Goal: Task Accomplishment & Management: Manage account settings

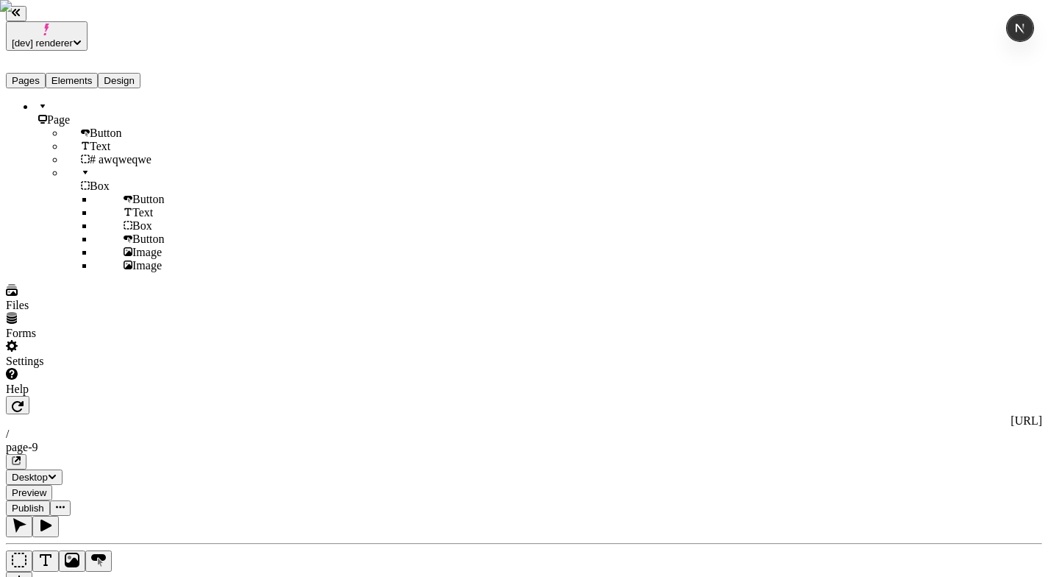
click at [73, 38] on span "[dev] renderer" at bounding box center [42, 43] width 61 height 11
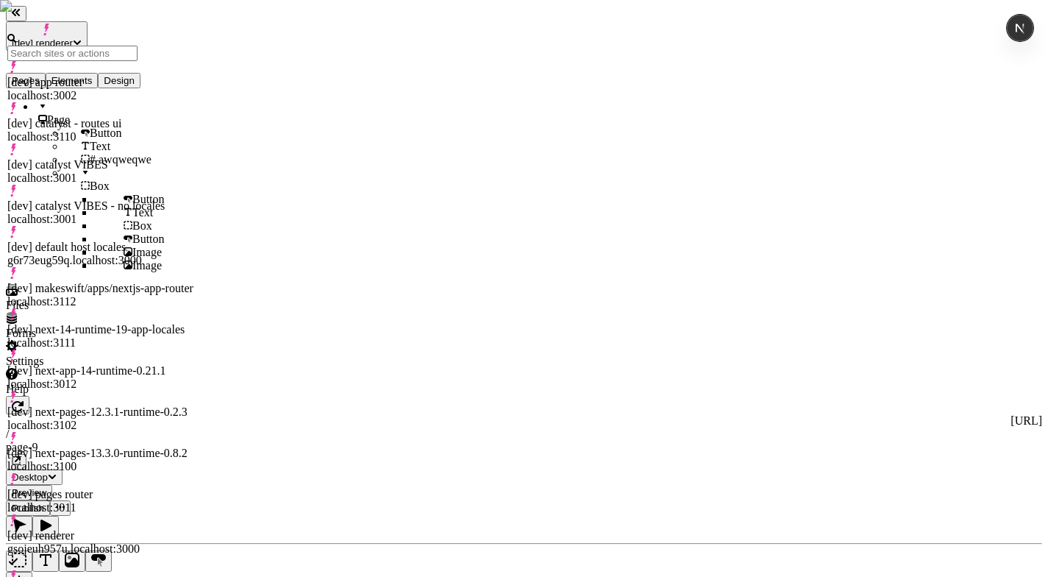
drag, startPoint x: 163, startPoint y: 97, endPoint x: 116, endPoint y: 246, distance: 156.3
click at [155, 117] on div "[dev] catalyst - routes ui localhost:3110" at bounding box center [101, 130] width 189 height 26
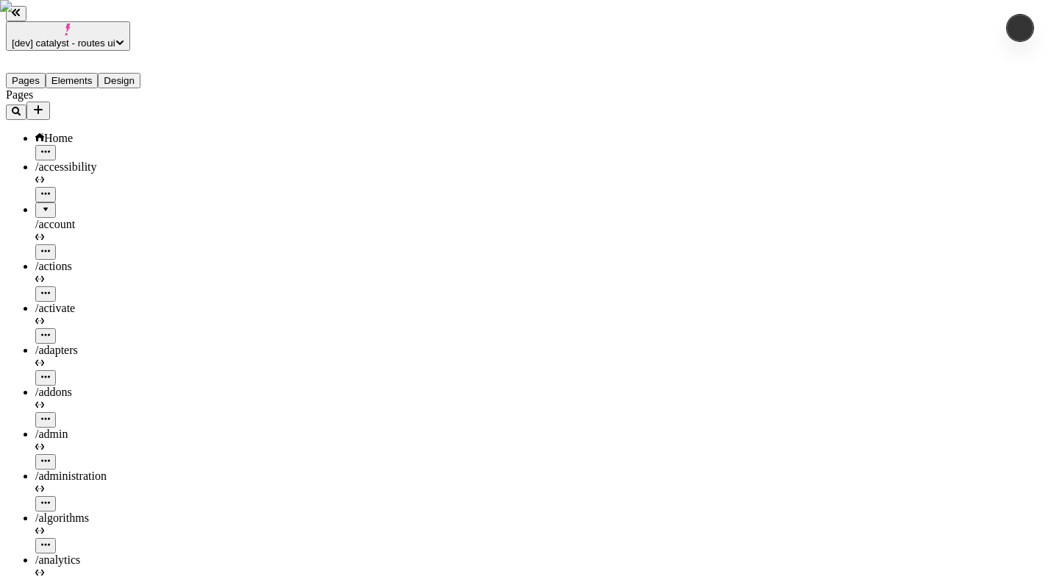
type input "/"
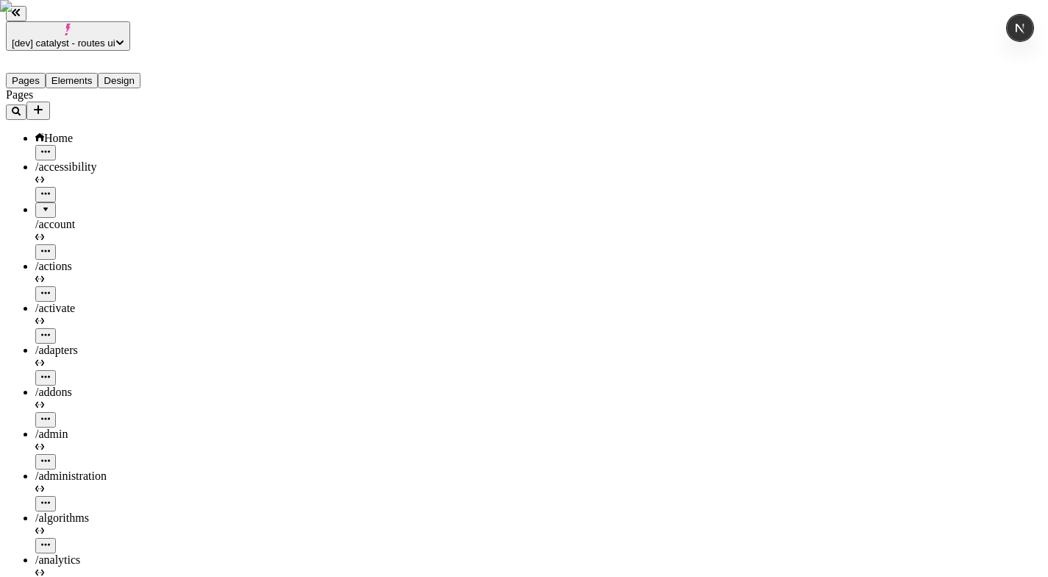
scroll to position [0, 0]
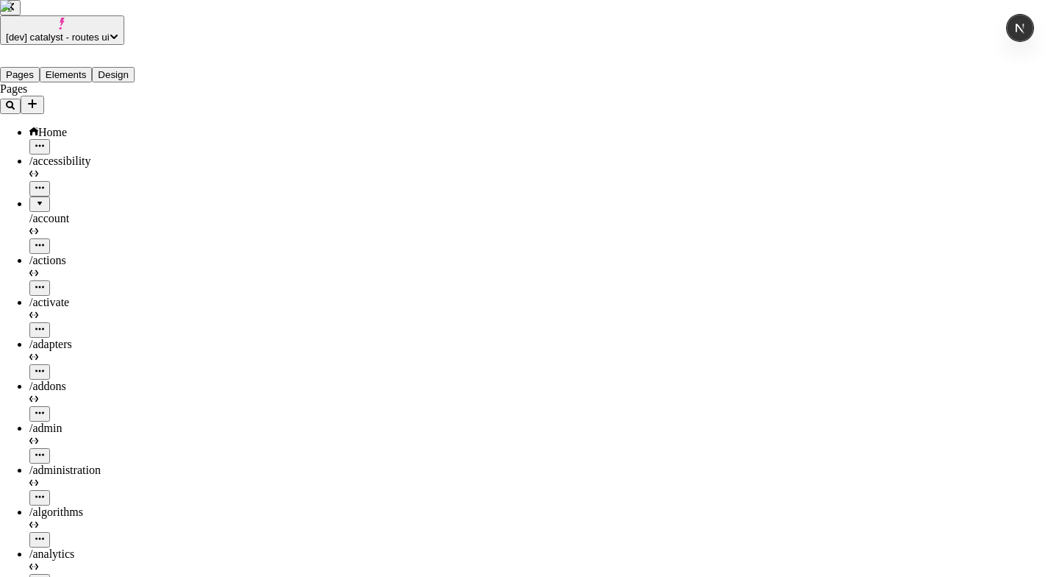
checkbox input "true"
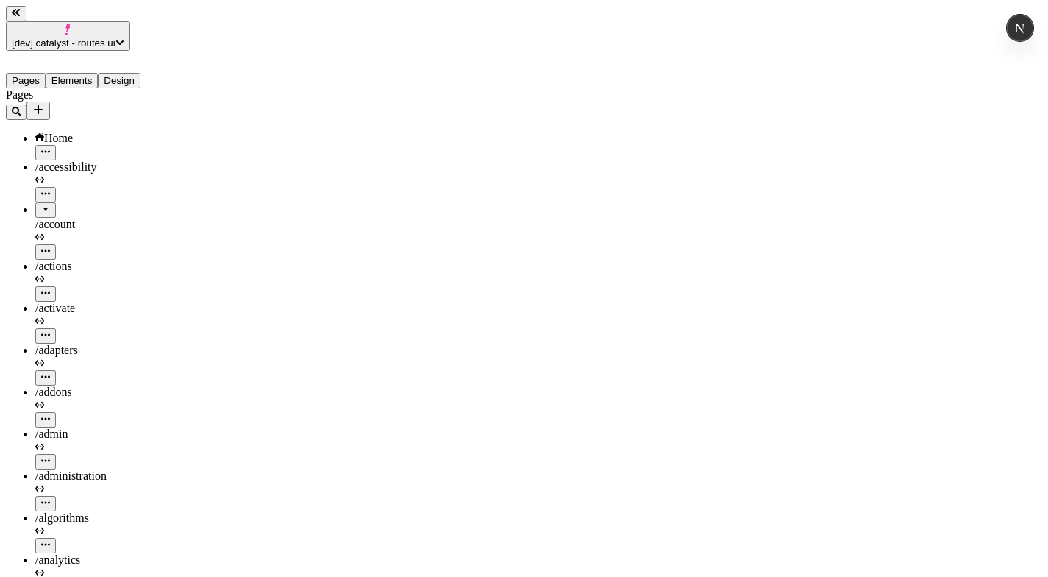
scroll to position [0, 1]
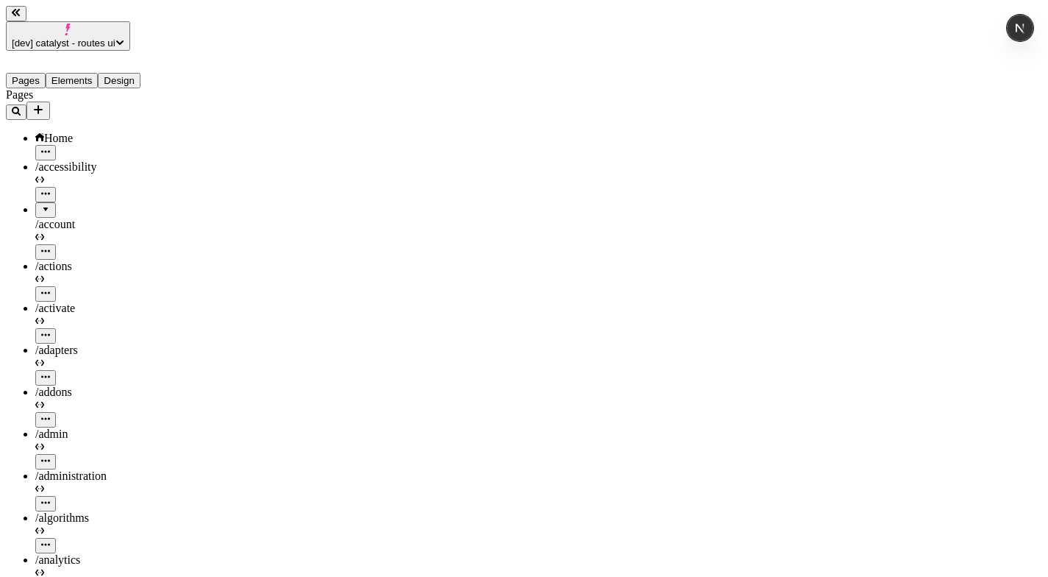
scroll to position [0, 5]
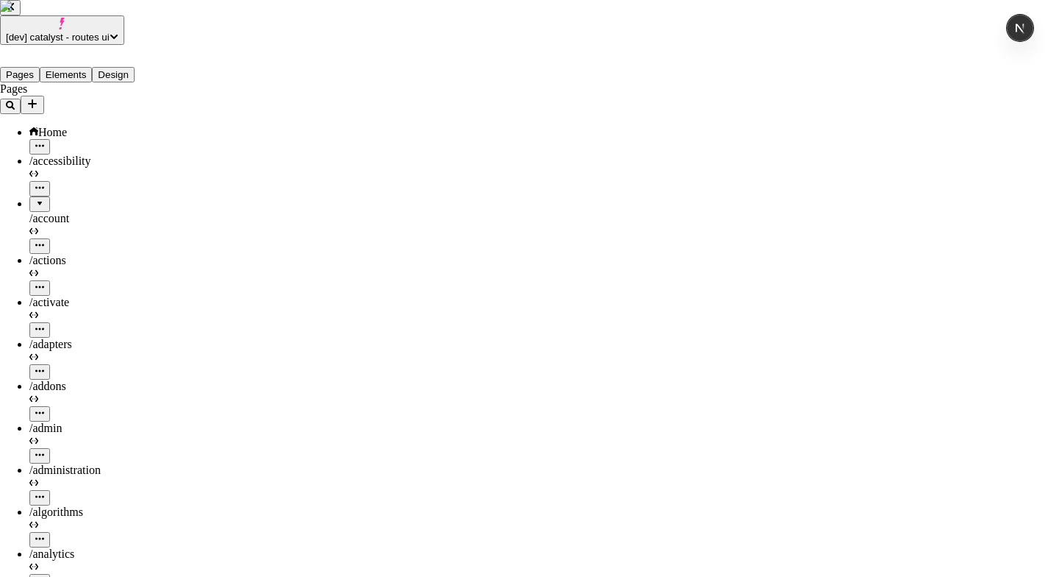
checkbox input "true"
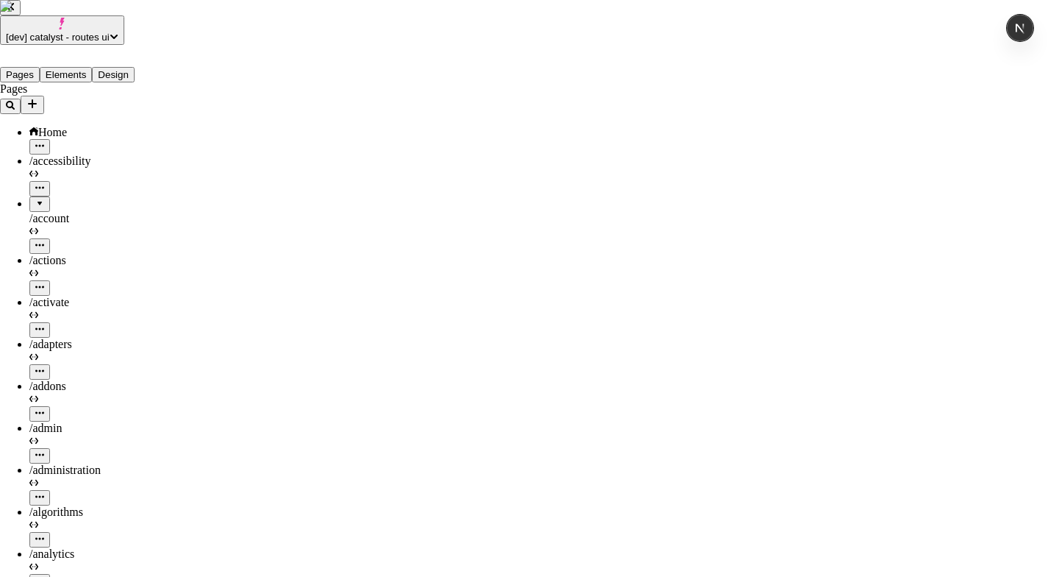
scroll to position [0, 0]
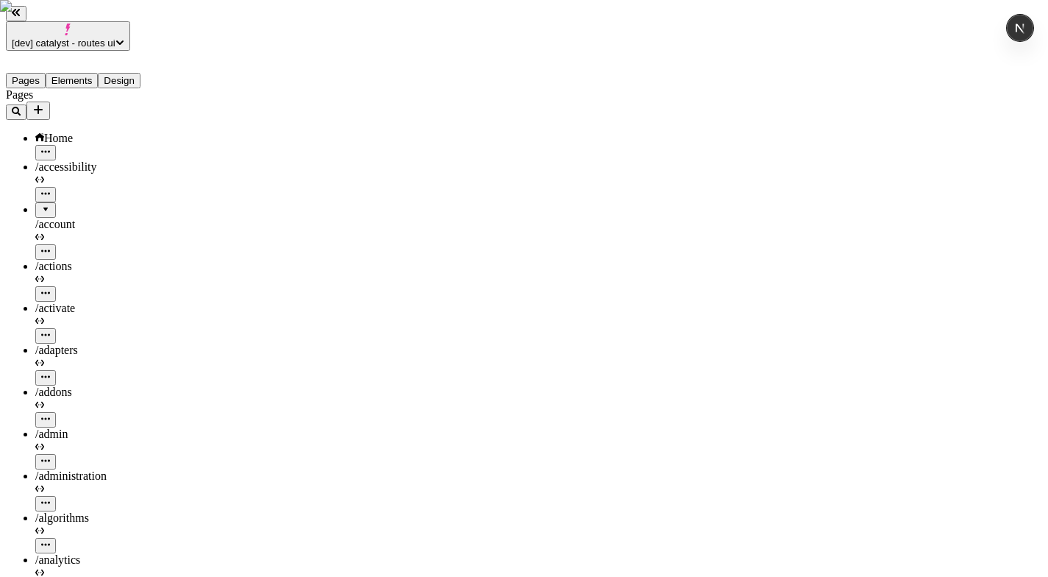
checkbox input "true"
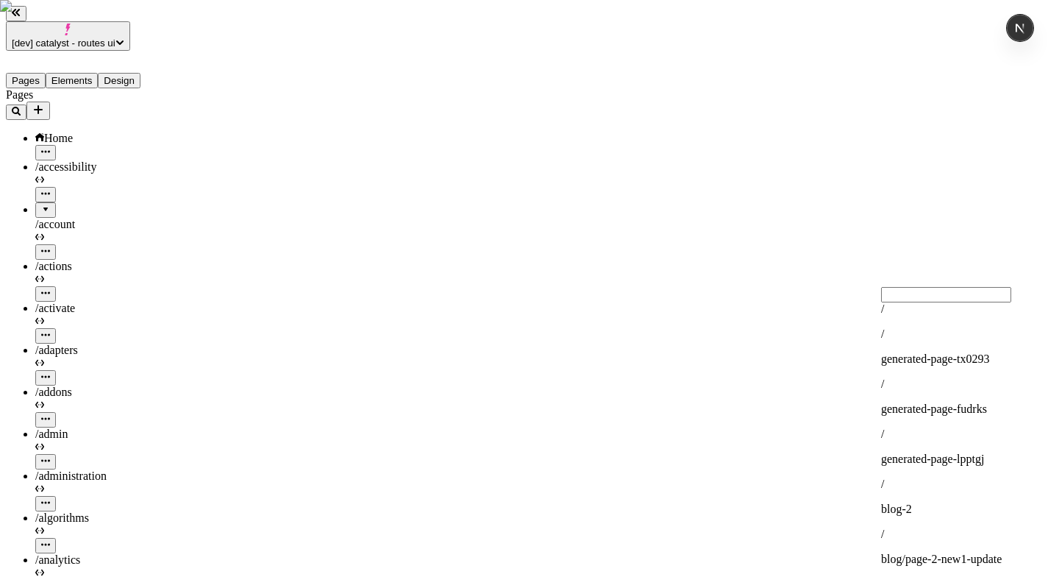
click at [944, 315] on div "/" at bounding box center [960, 308] width 158 height 13
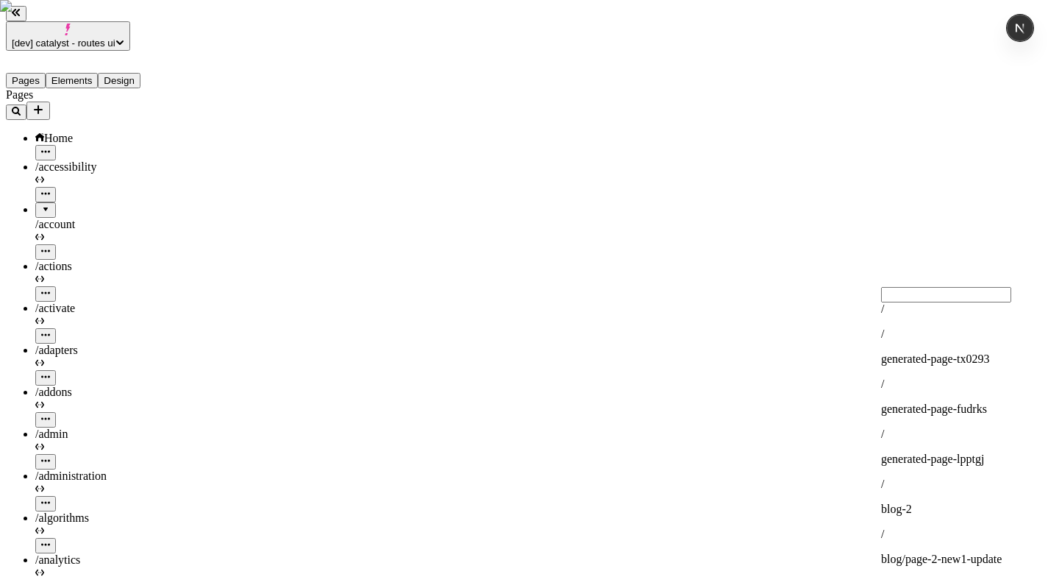
click at [944, 477] on div "/ blog-2" at bounding box center [960, 496] width 158 height 38
type input "blog-2"
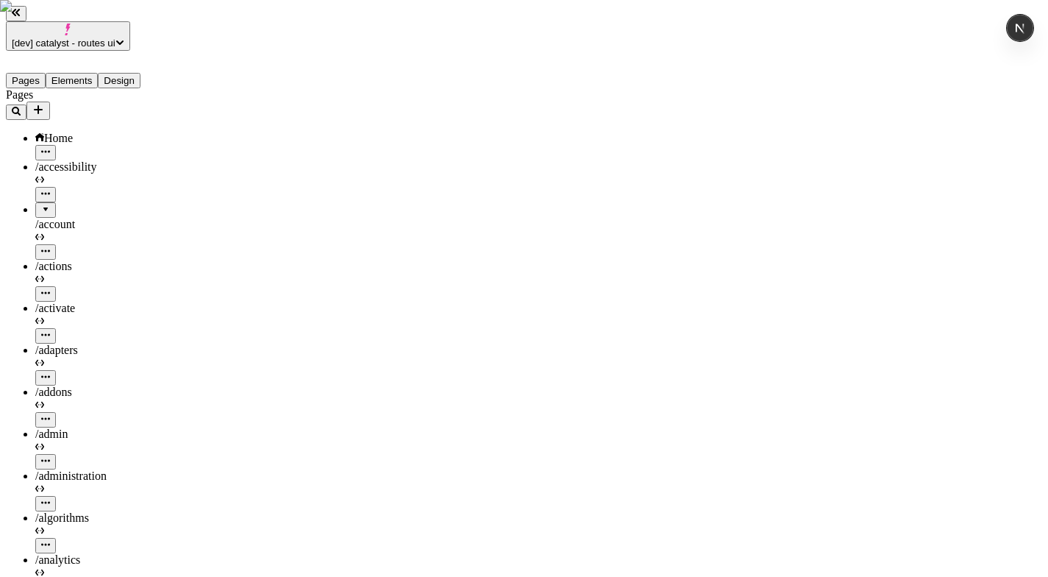
scroll to position [0, 0]
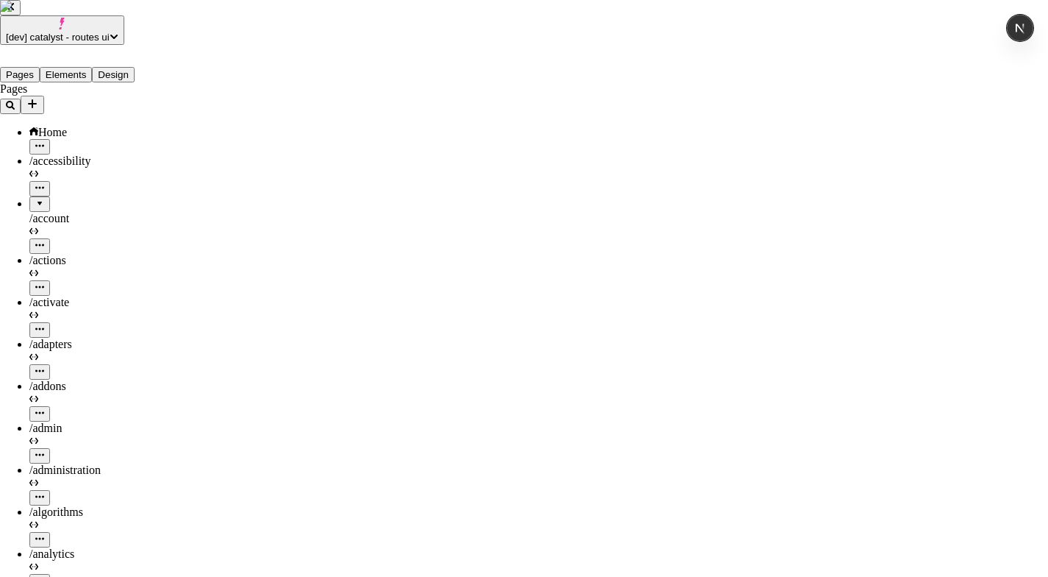
checkbox input "true"
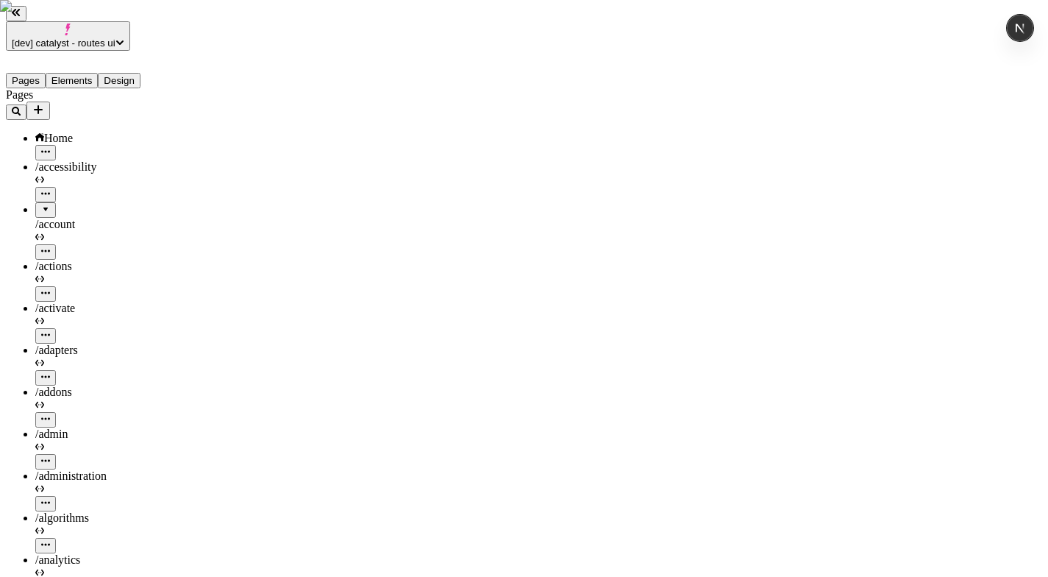
click at [754, 224] on input "This is an item title" at bounding box center [767, 216] width 130 height 15
click at [796, 224] on input "This is an item title" at bounding box center [767, 216] width 130 height 15
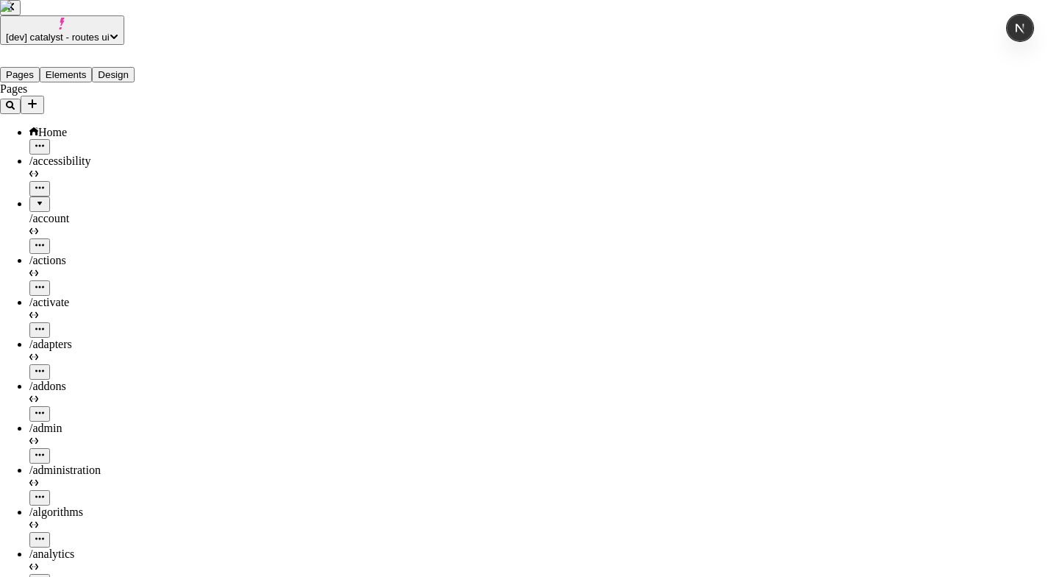
checkbox input "true"
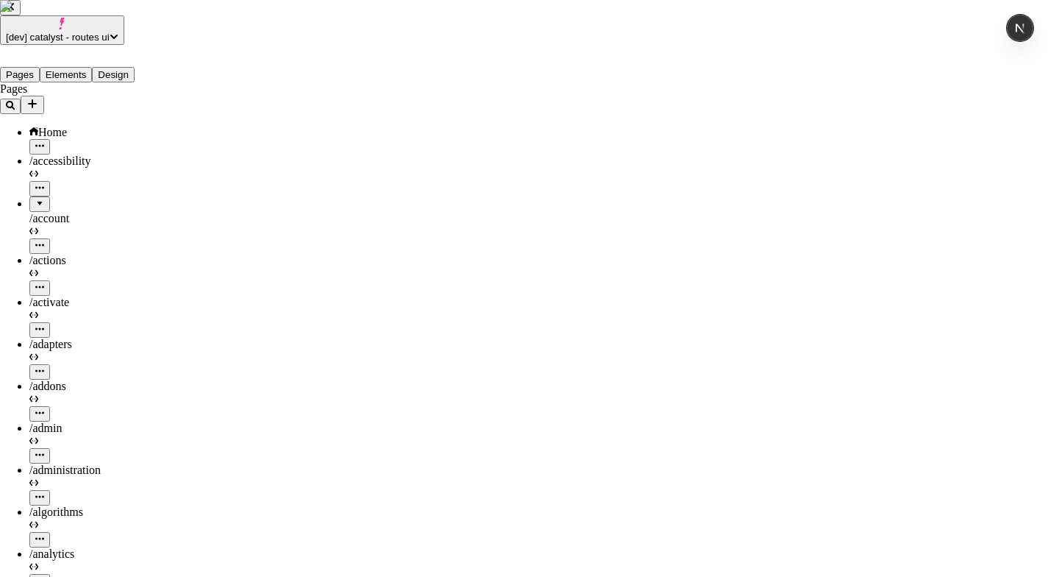
checkbox input "true"
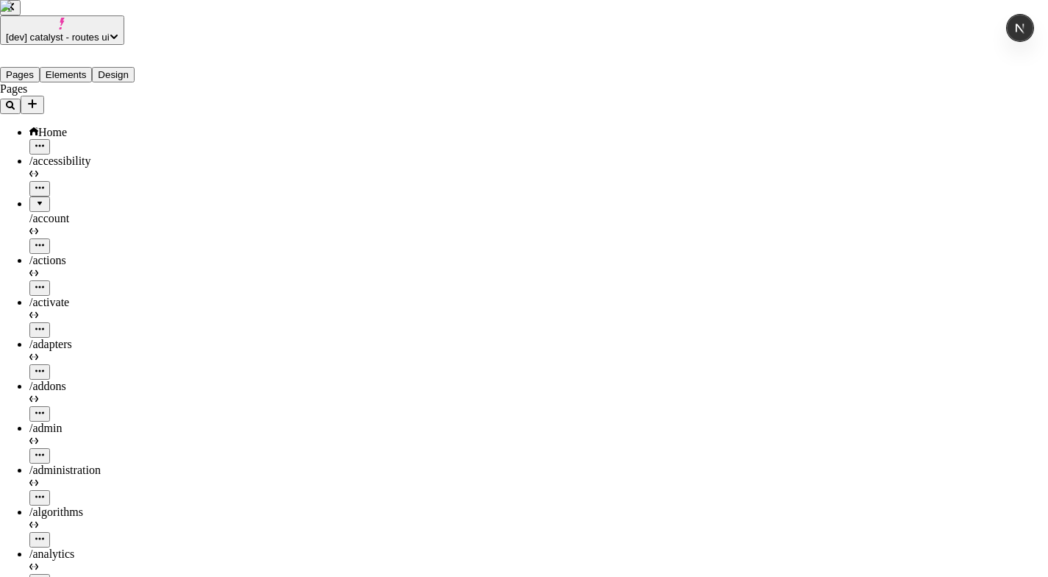
checkbox input "true"
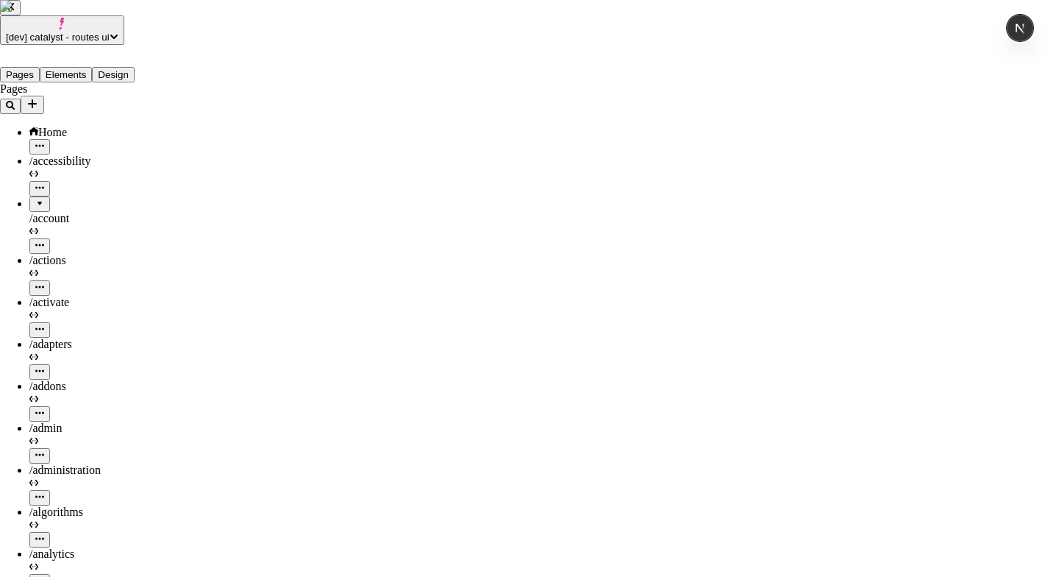
checkbox input "true"
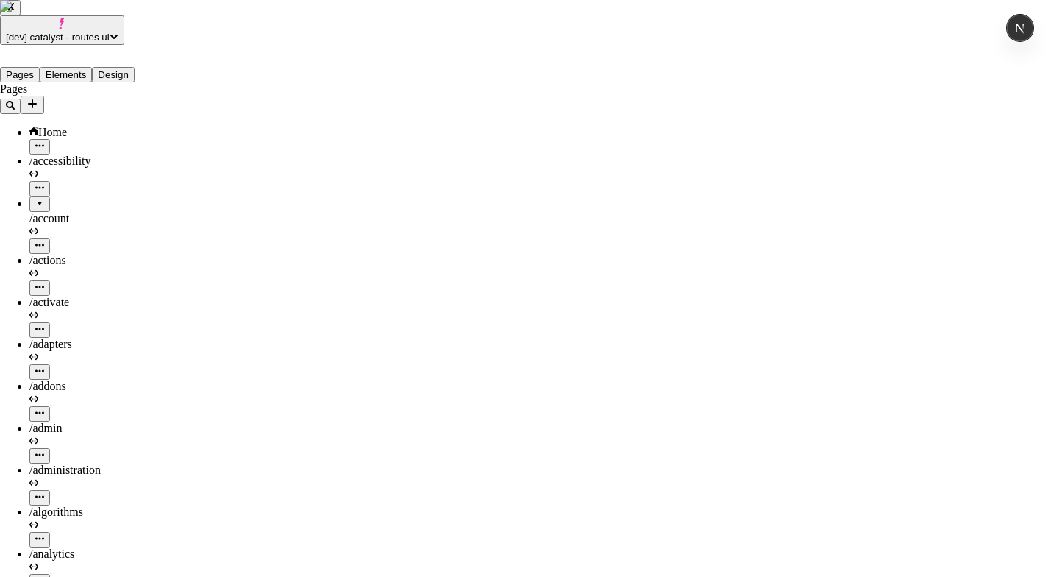
checkbox input "true"
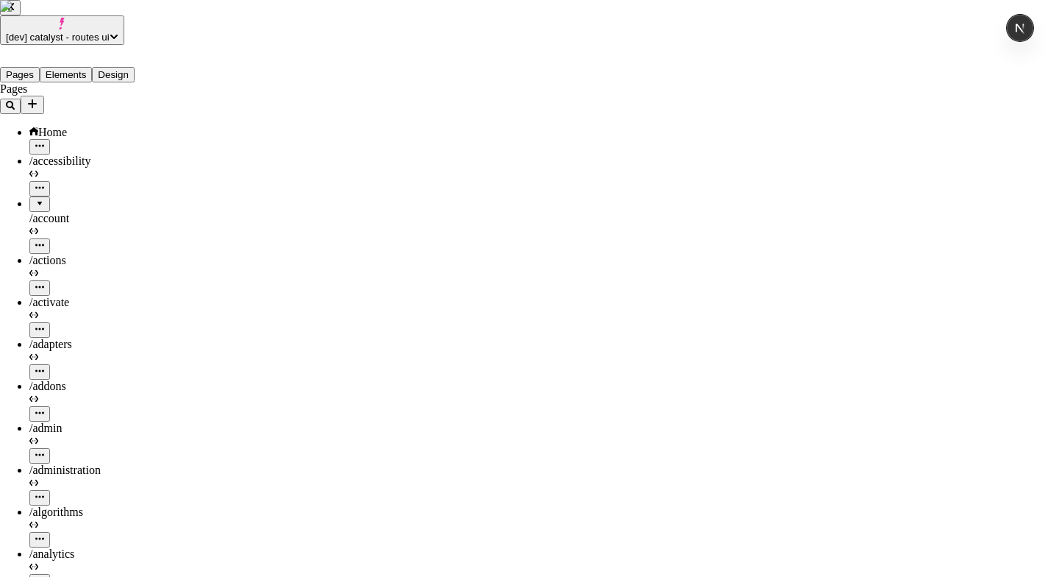
checkbox input "false"
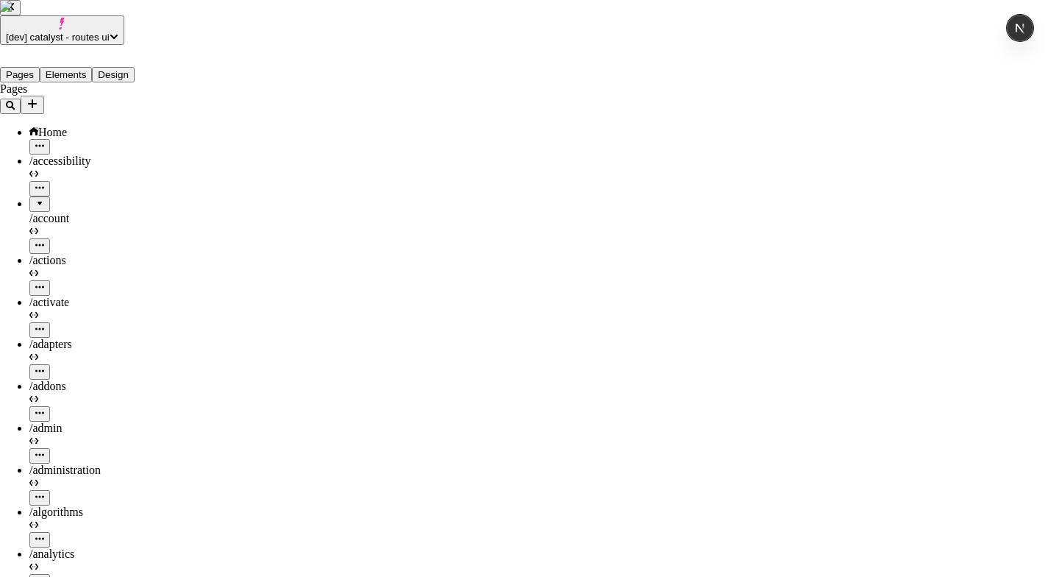
checkbox input "false"
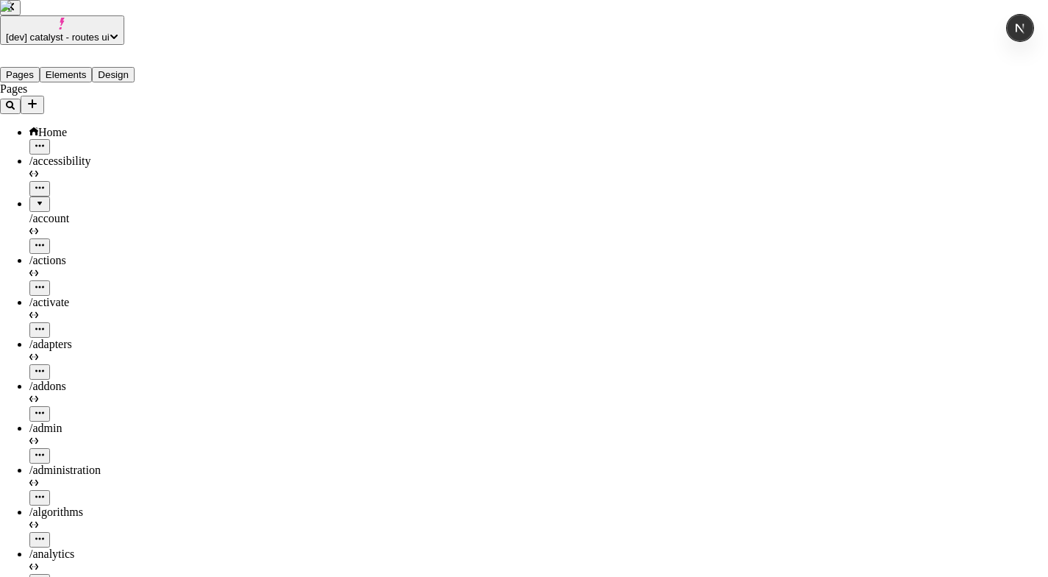
checkbox input "false"
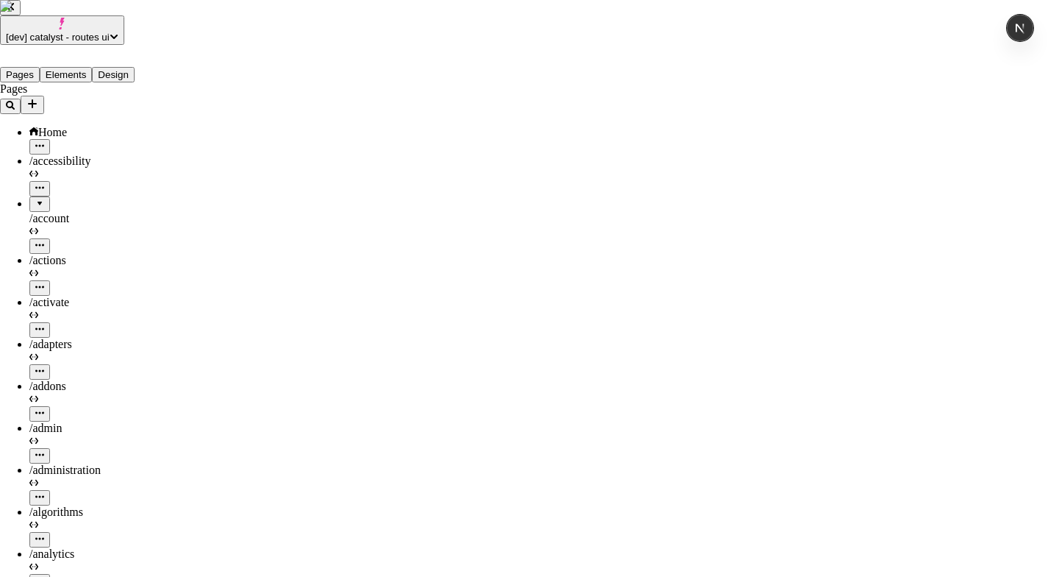
checkbox input "false"
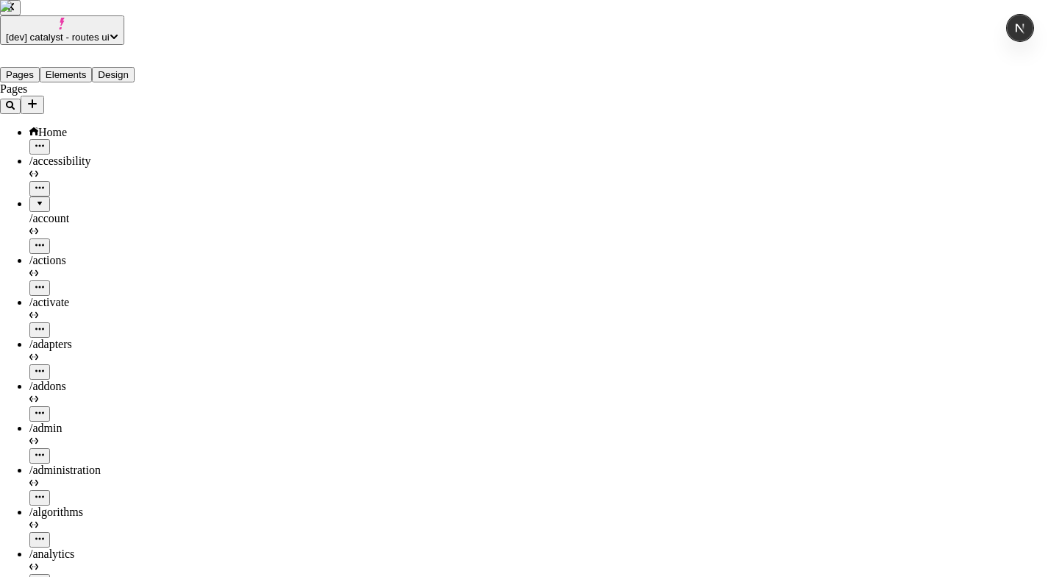
checkbox input "true"
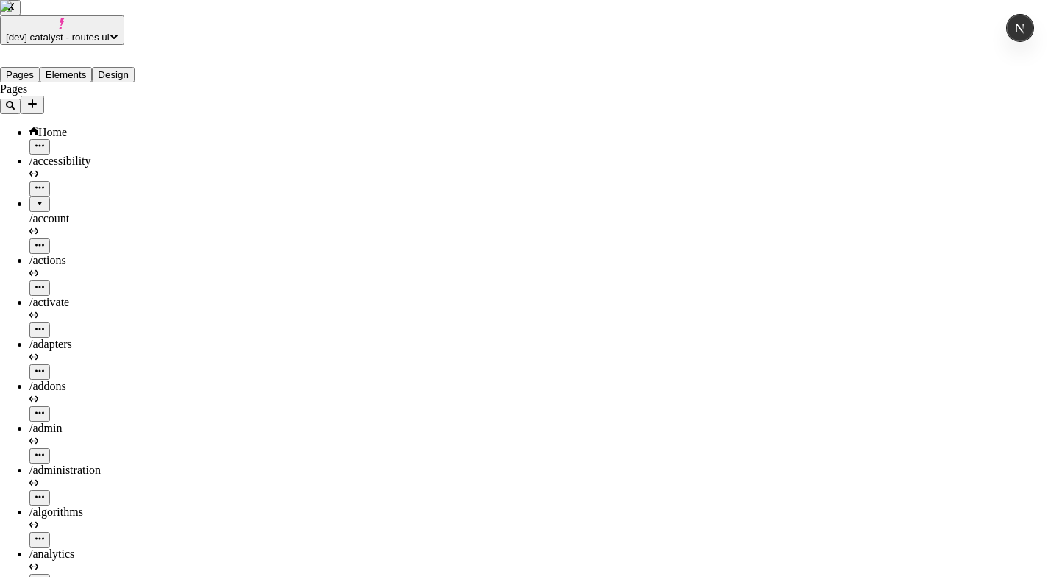
checkbox input "true"
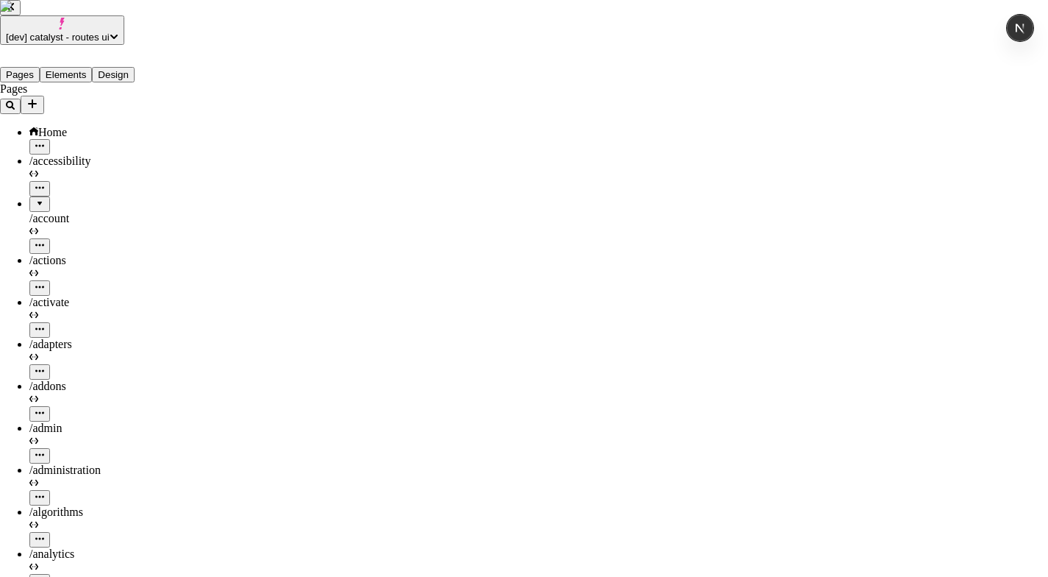
checkbox input "true"
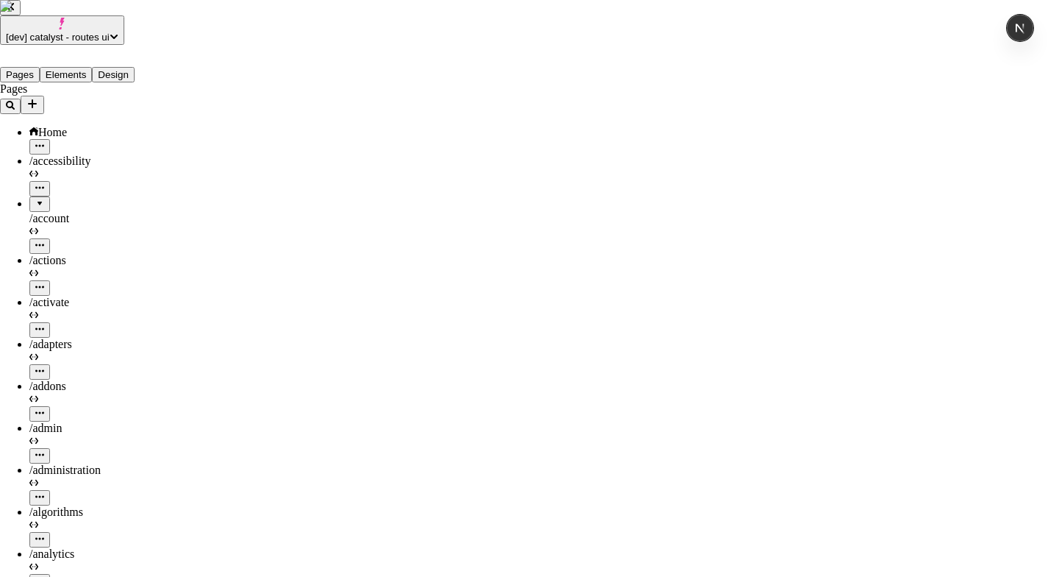
checkbox input "true"
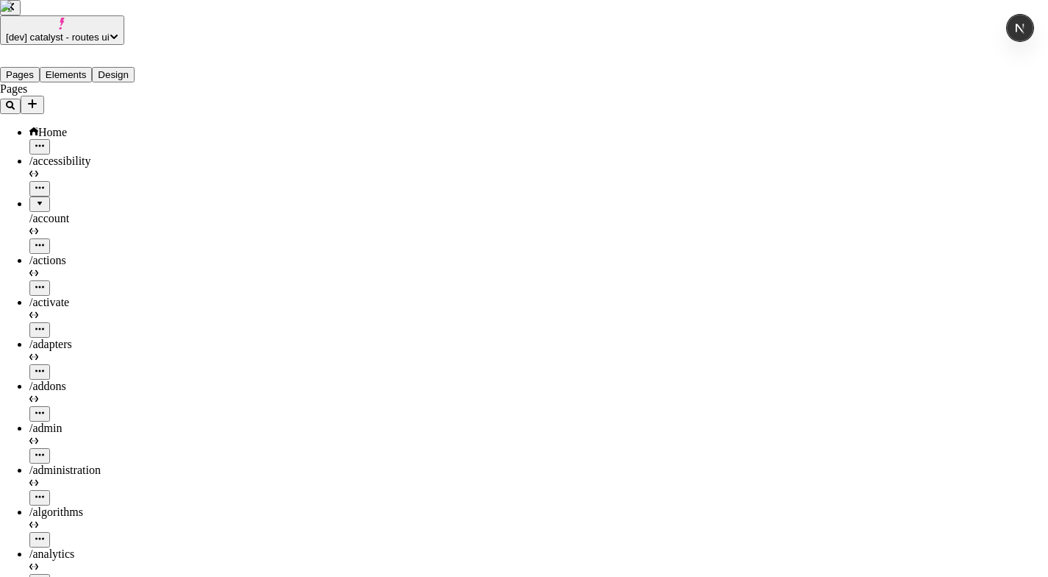
checkbox input "true"
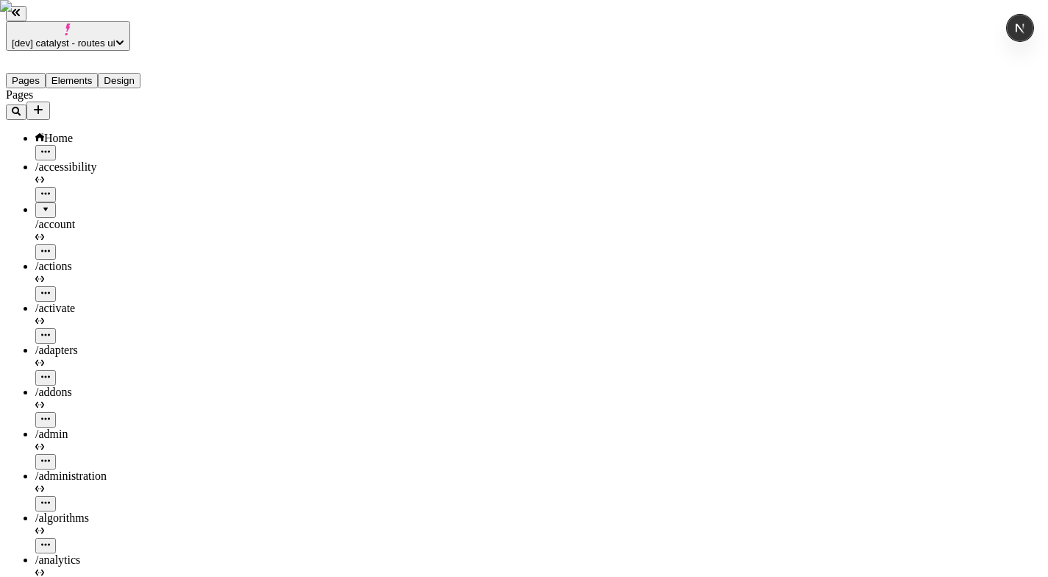
click at [21, 107] on icon "button" at bounding box center [16, 111] width 9 height 9
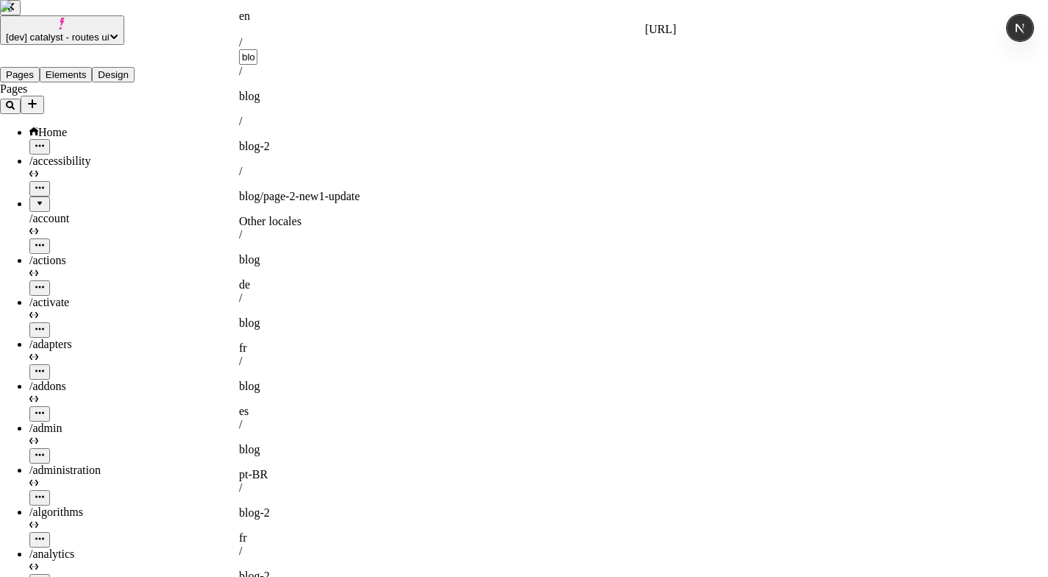
type input "blo"
click at [254, 90] on span "blo" at bounding box center [246, 96] width 15 height 13
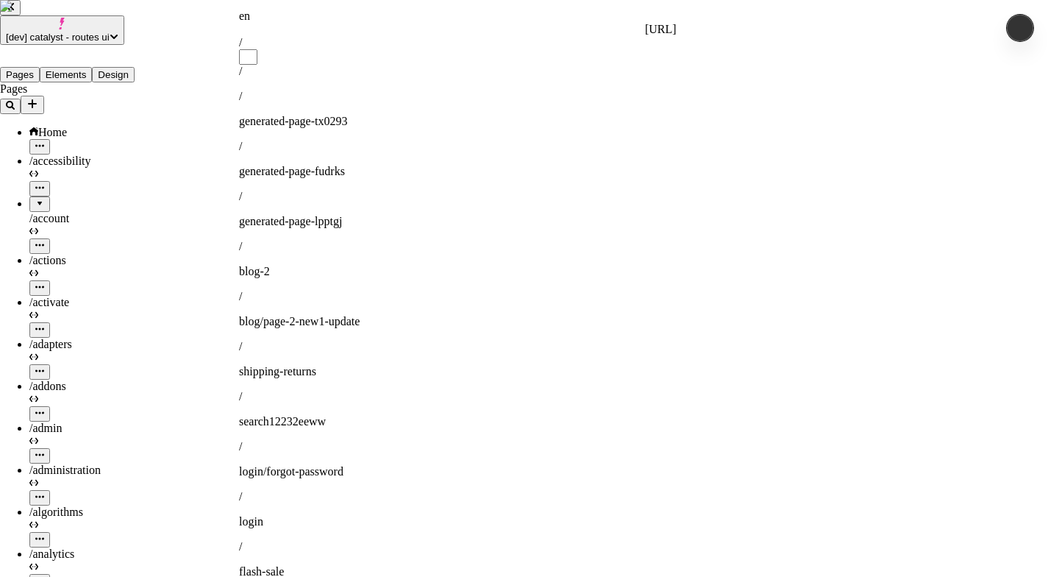
type input "v"
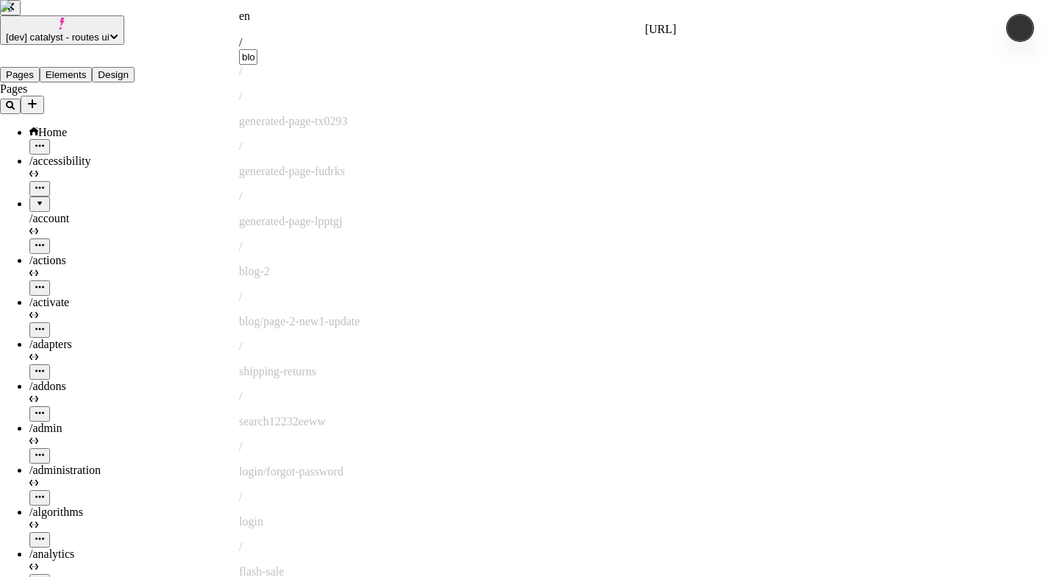
type input "blog"
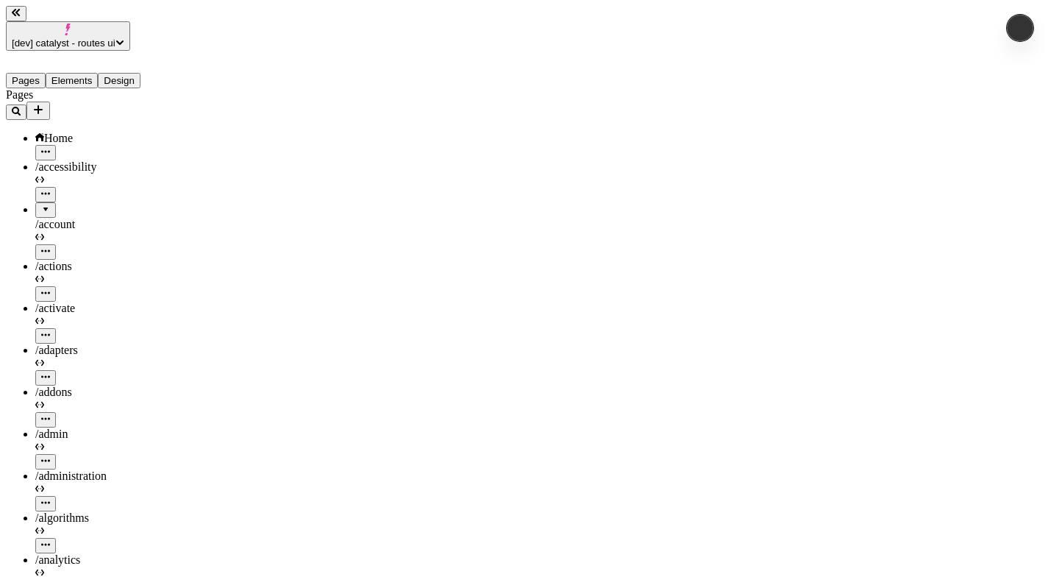
type input "/blog"
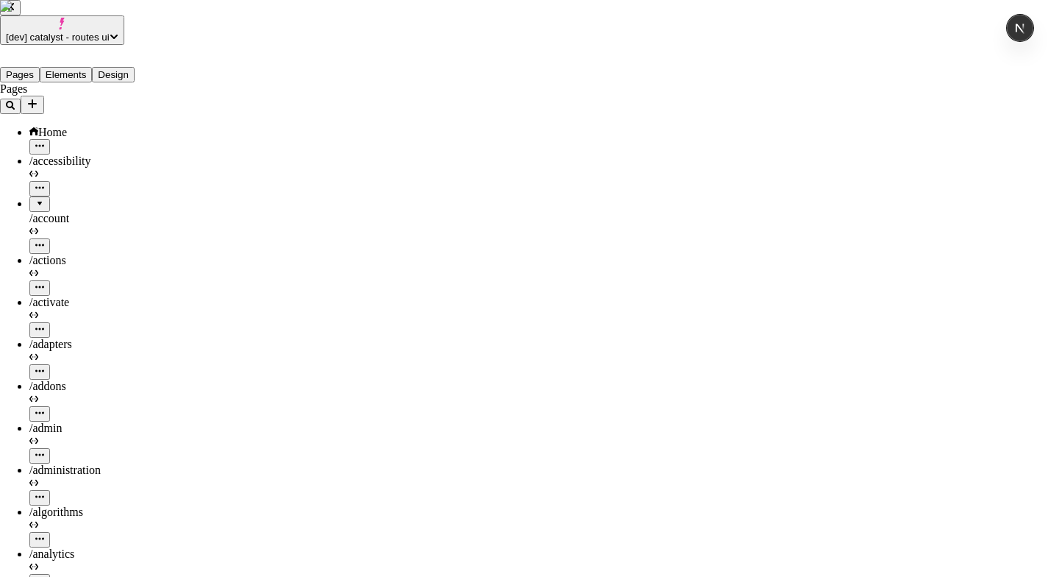
checkbox input "true"
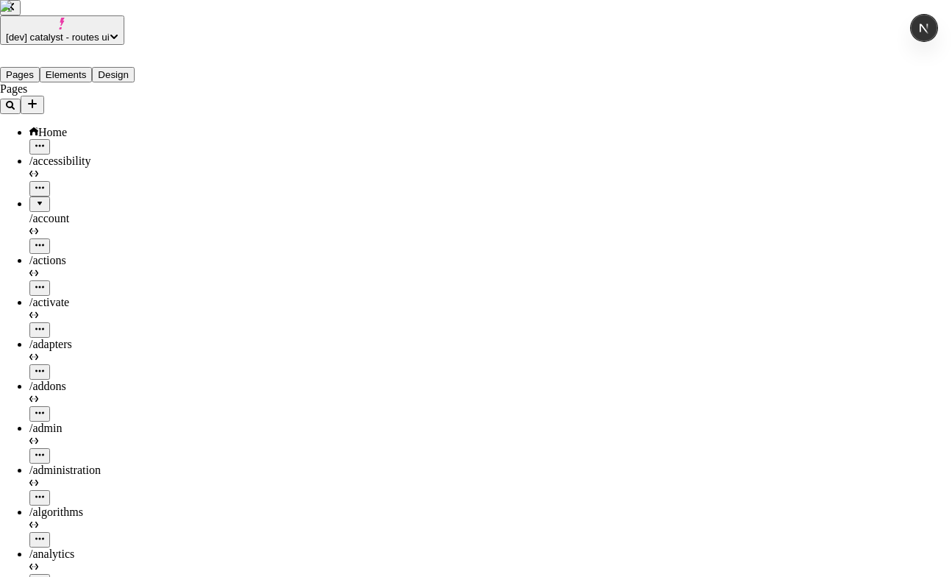
checkbox input "true"
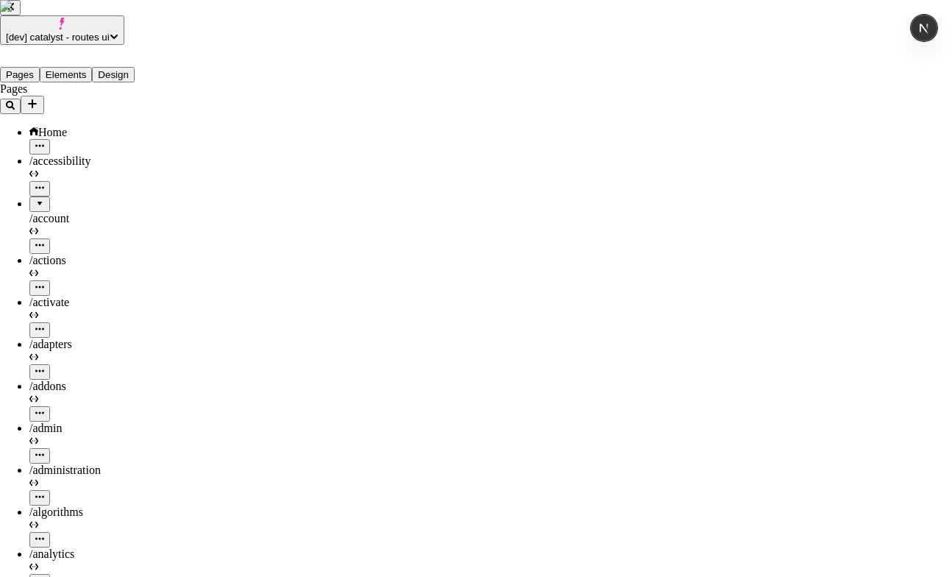
checkbox input "true"
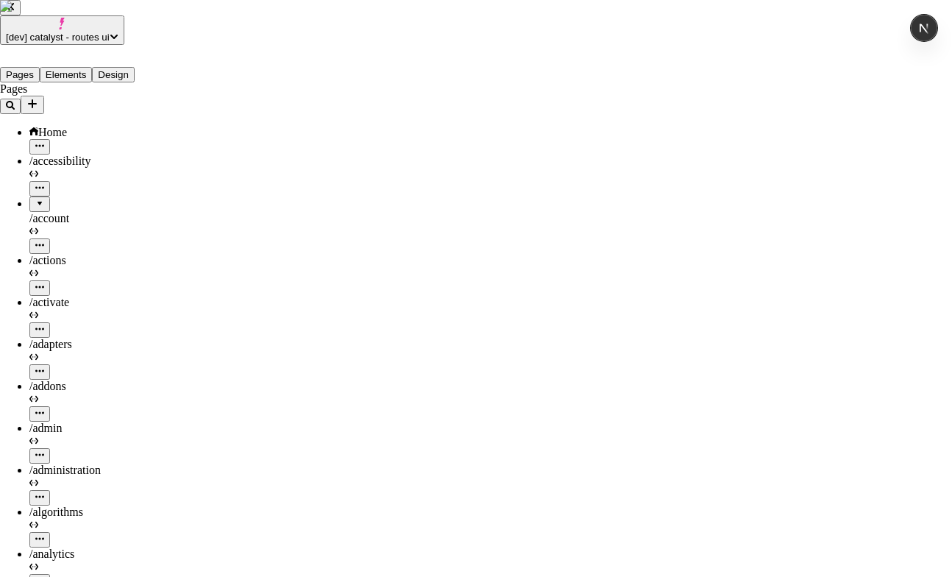
checkbox input "true"
drag, startPoint x: 637, startPoint y: 460, endPoint x: 718, endPoint y: 462, distance: 80.9
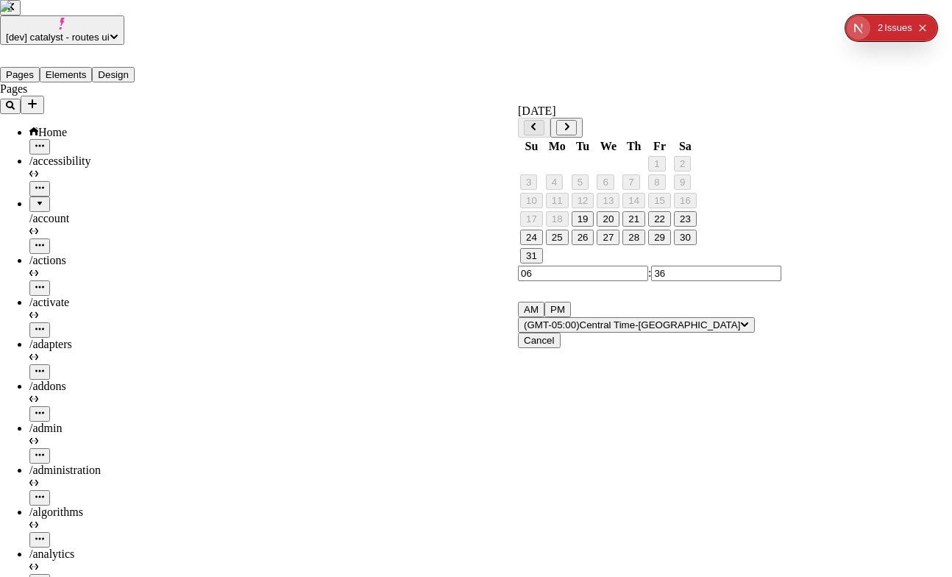
click at [639, 245] on button "28" at bounding box center [633, 236] width 23 height 15
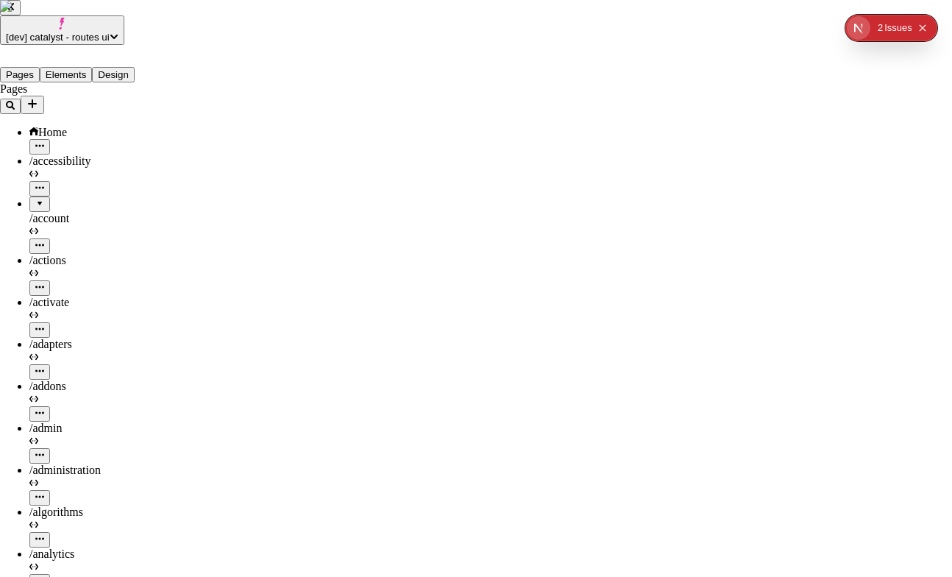
click at [603, 222] on div "Cancel" at bounding box center [635, 217] width 130 height 28
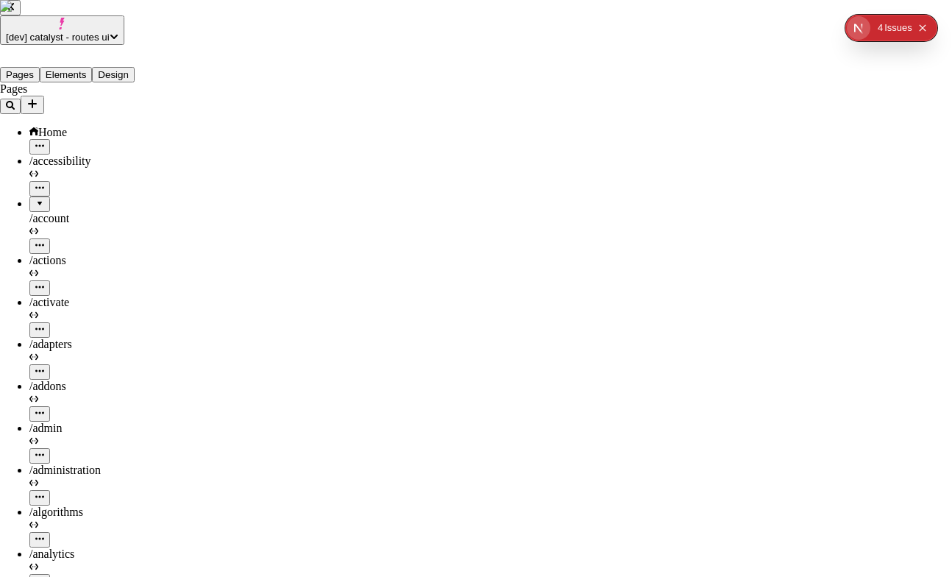
checkbox input "true"
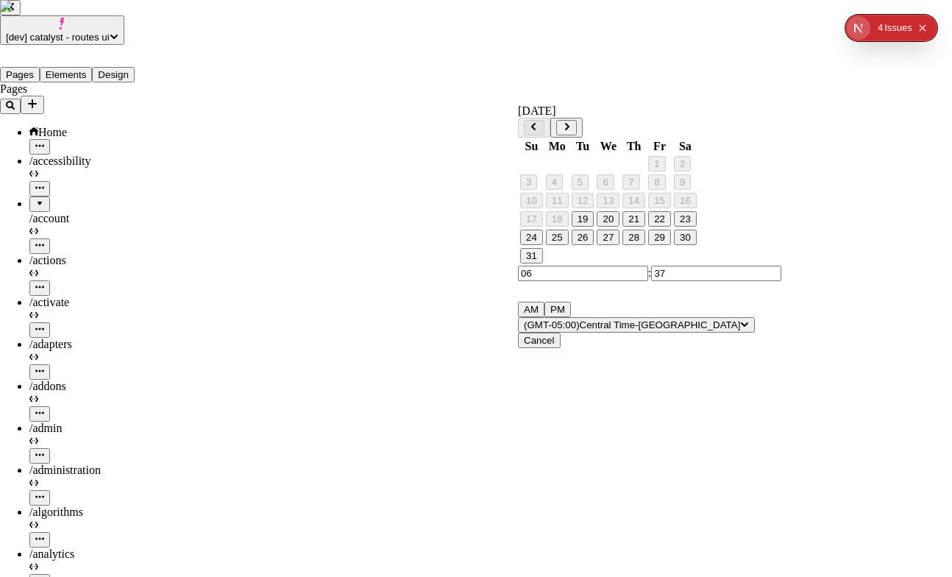
click at [645, 245] on button "28" at bounding box center [633, 236] width 23 height 15
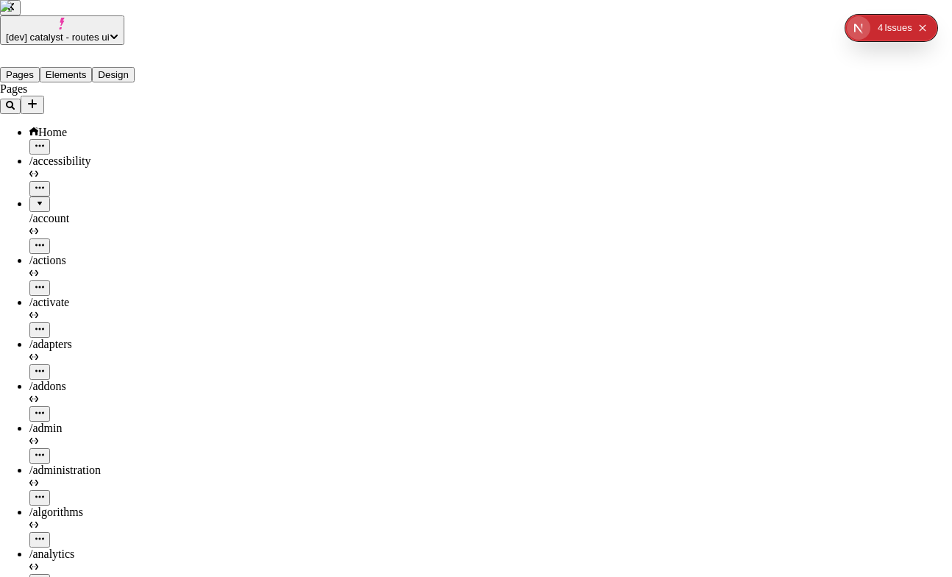
click at [645, 231] on div "Cancel" at bounding box center [635, 217] width 130 height 28
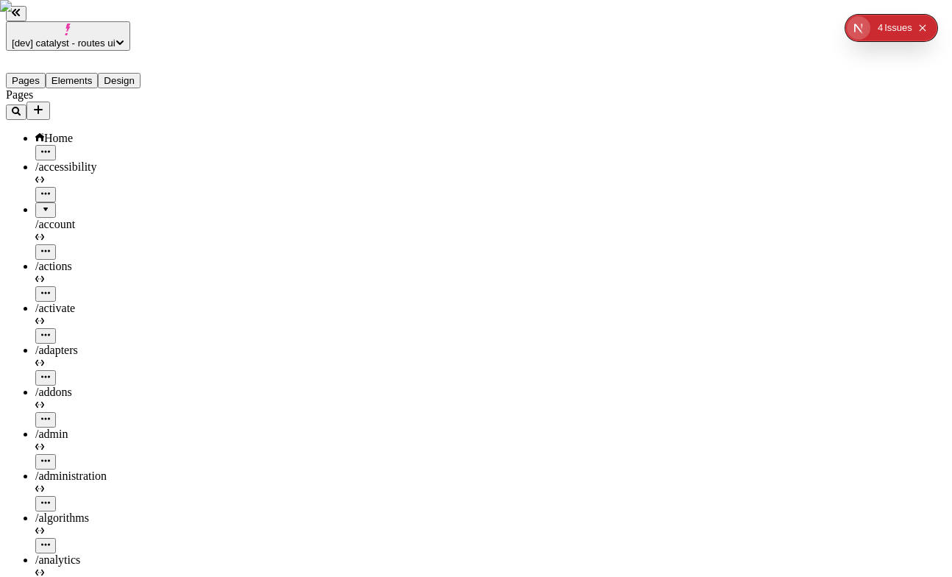
click at [930, 24] on button "Collapse issues badge" at bounding box center [922, 28] width 18 height 18
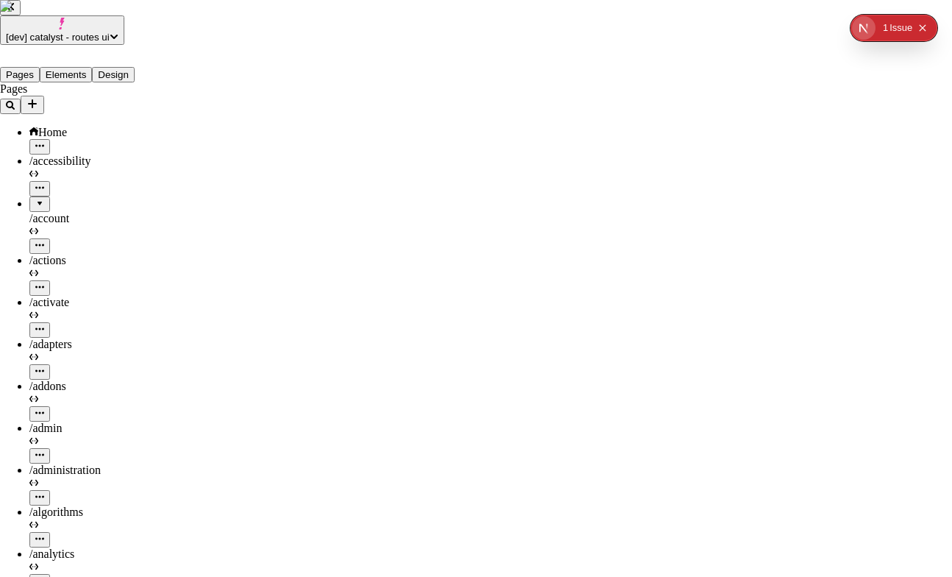
checkbox input "true"
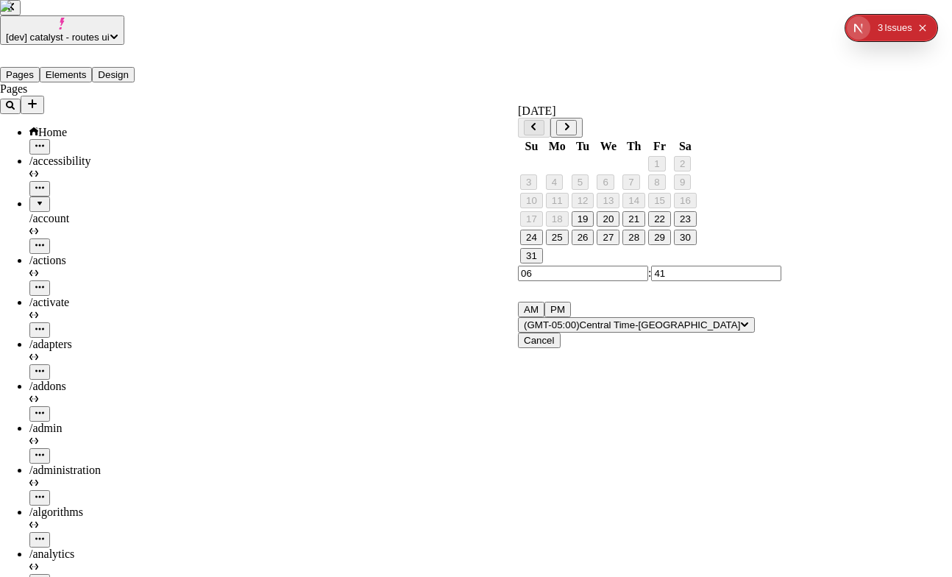
click at [645, 245] on button "28" at bounding box center [633, 236] width 23 height 15
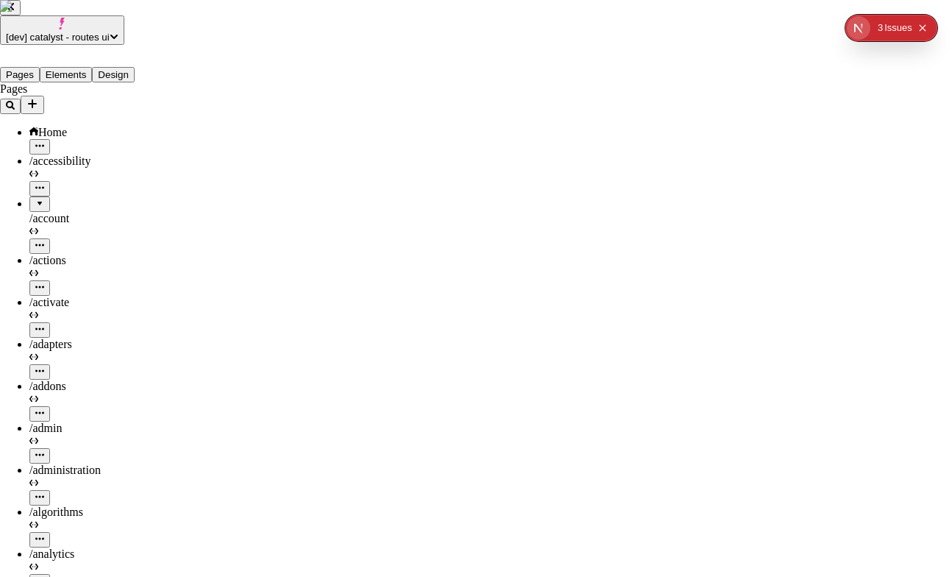
click at [622, 231] on div "Cancel" at bounding box center [635, 217] width 130 height 28
